Goal: Navigation & Orientation: Go to known website

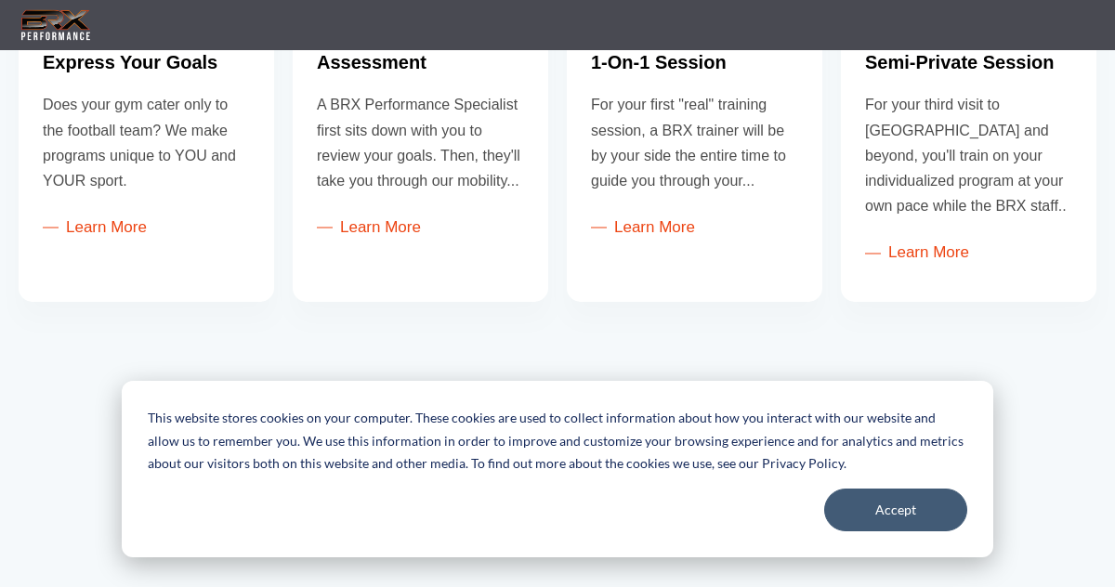
scroll to position [1005, 0]
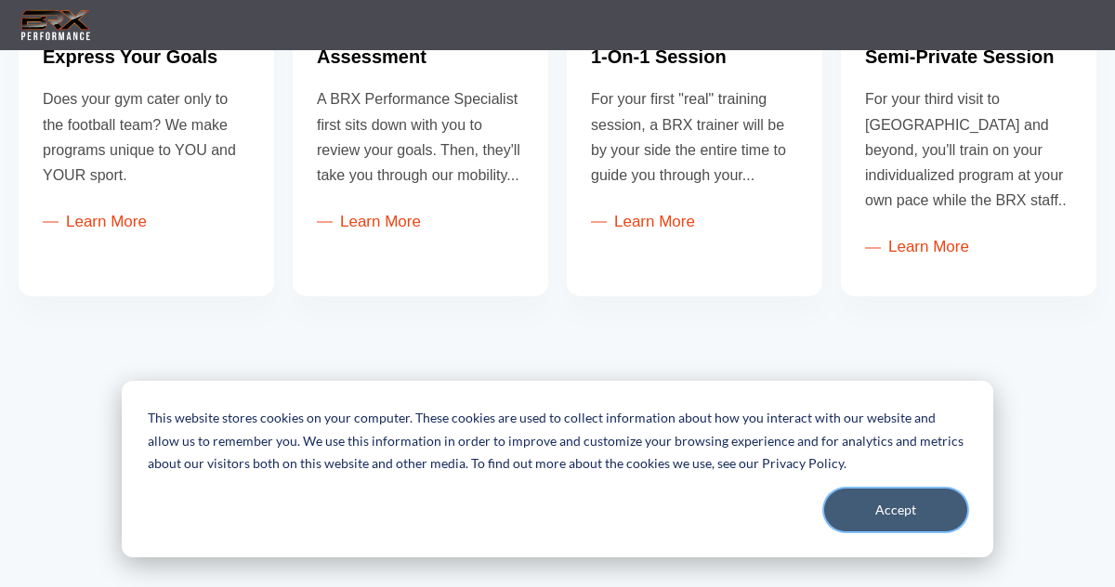
click at [892, 509] on button "Accept" at bounding box center [895, 510] width 143 height 43
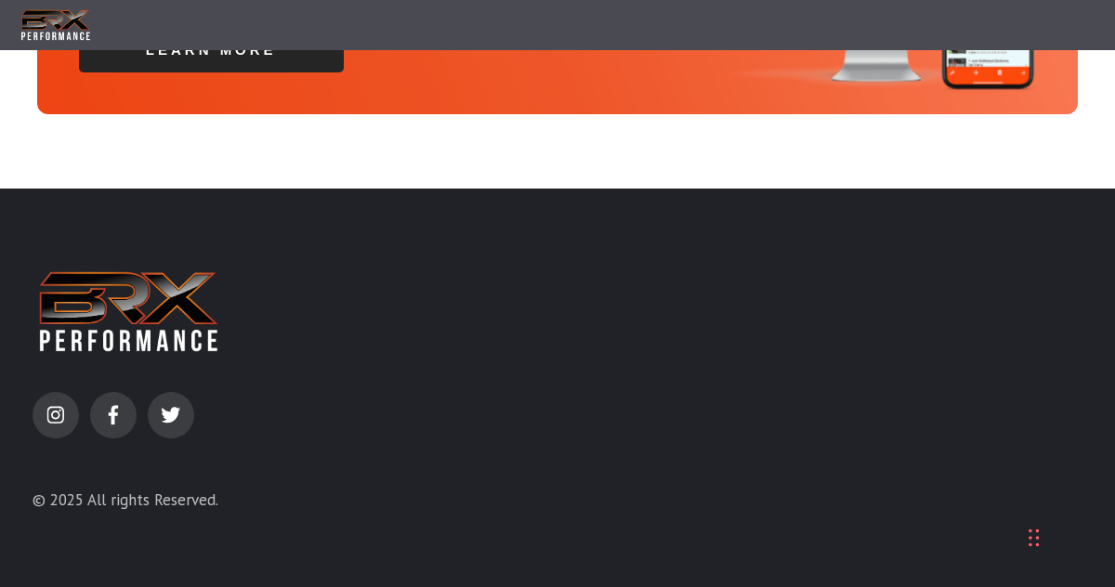
scroll to position [6488, 0]
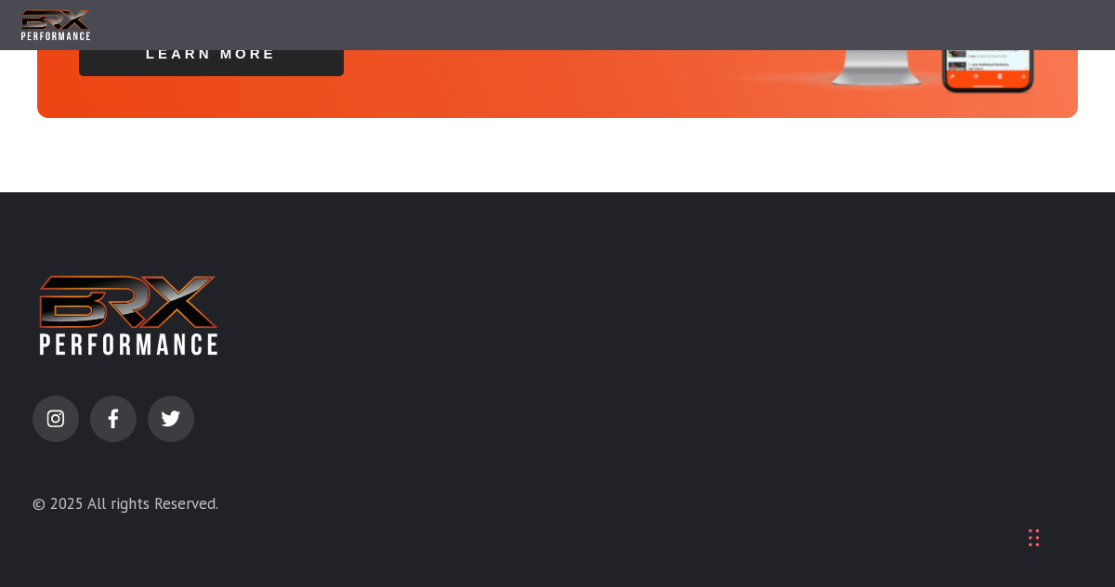
click at [54, 31] on img at bounding box center [56, 26] width 74 height 38
